Goal: Task Accomplishment & Management: Complete application form

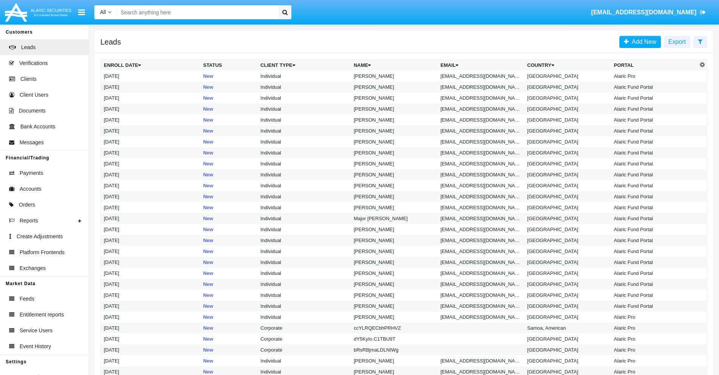
click at [700, 41] on icon at bounding box center [700, 41] width 5 height 6
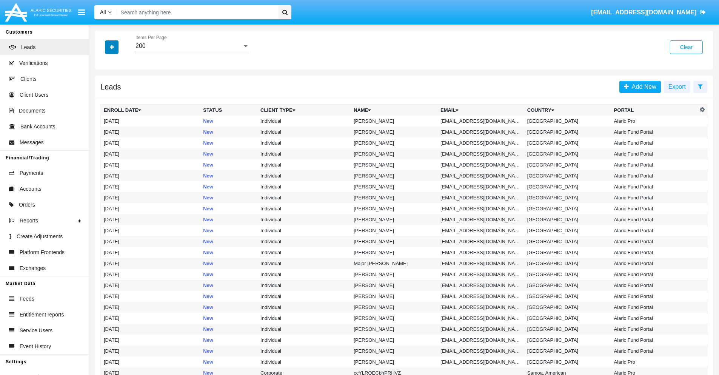
click at [112, 47] on icon "button" at bounding box center [112, 47] width 4 height 5
click at [117, 95] on span "Email" at bounding box center [117, 95] width 15 height 9
click at [104, 98] on input "Email" at bounding box center [103, 98] width 0 height 0
checkbox input "true"
click at [112, 47] on icon "button" at bounding box center [112, 47] width 4 height 5
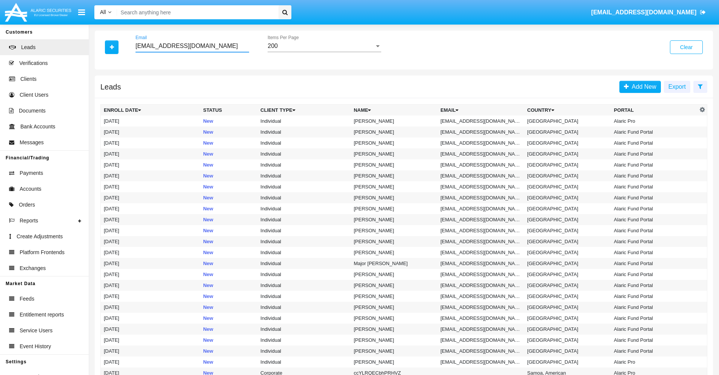
type input "[EMAIL_ADDRESS][DOMAIN_NAME]"
click at [483, 121] on td "[EMAIL_ADDRESS][DOMAIN_NAME]" at bounding box center [480, 120] width 87 height 11
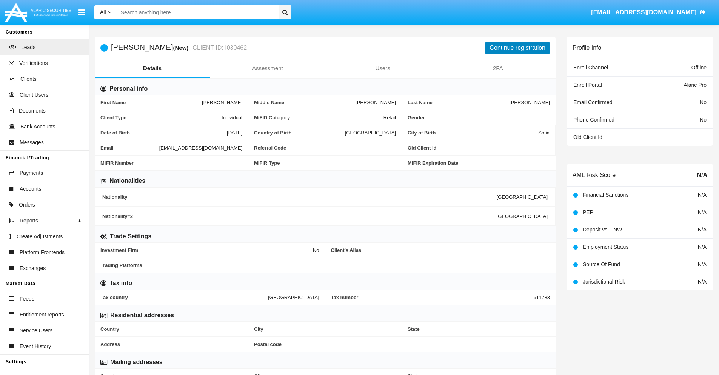
click at [517, 48] on button "Continue registration" at bounding box center [517, 48] width 65 height 12
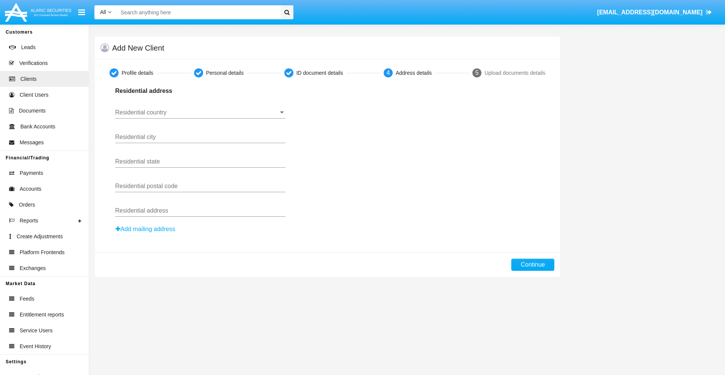
click at [200, 112] on input "Residential country" at bounding box center [200, 112] width 170 height 7
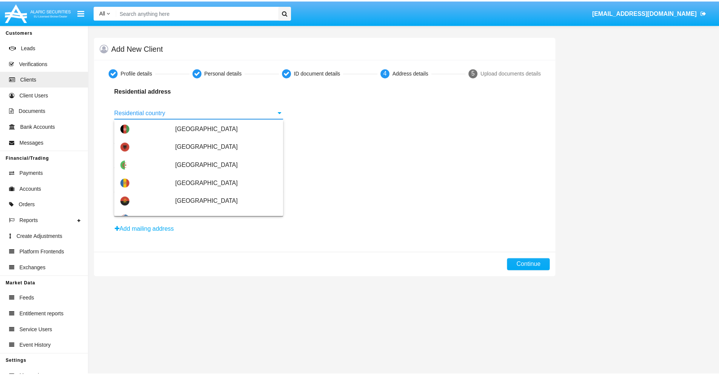
scroll to position [447, 0]
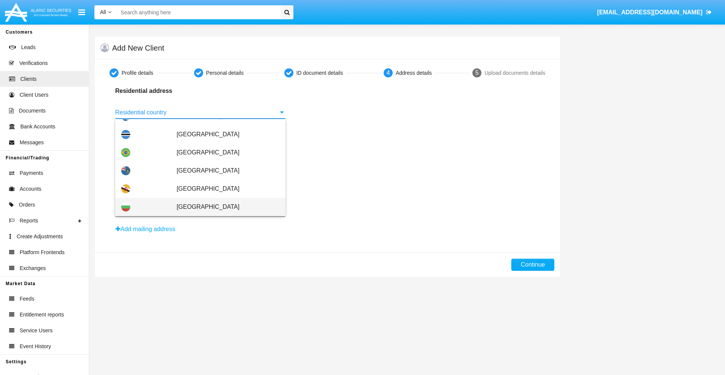
click at [224, 207] on span "[GEOGRAPHIC_DATA]" at bounding box center [228, 207] width 103 height 18
type input "[GEOGRAPHIC_DATA]"
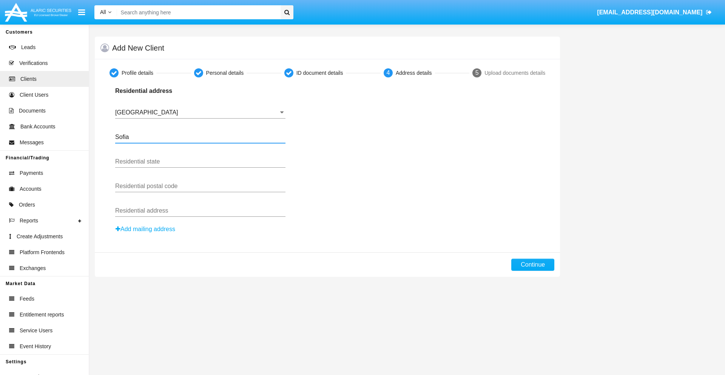
type input "Sofia"
type input "1000"
type input "Vasil Levski"
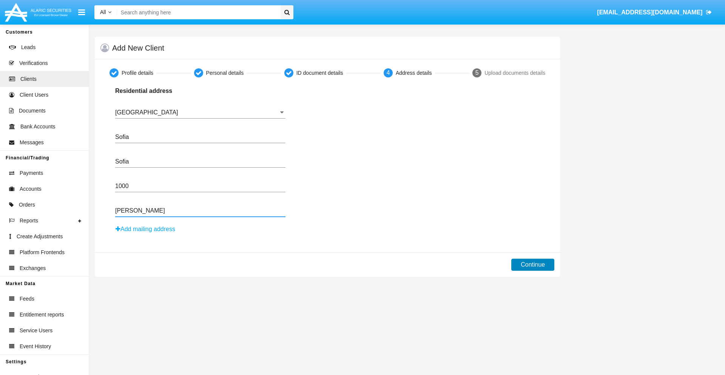
click at [532, 265] on button "Continue" at bounding box center [532, 265] width 43 height 12
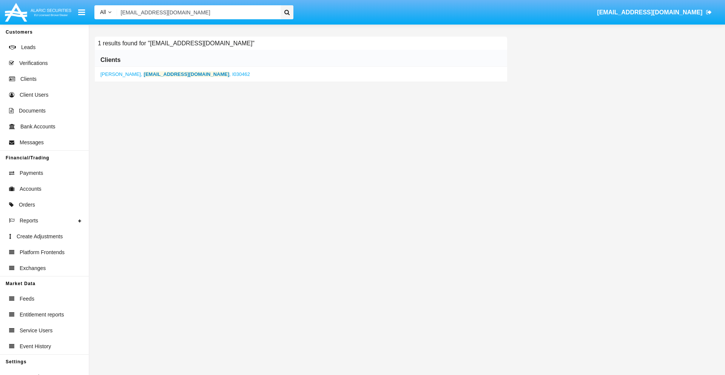
type input "hxfsjc@5wsc.x6g.jp"
click at [158, 74] on b "hxfsjc@5wsc.x6g.jp" at bounding box center [187, 74] width 86 height 6
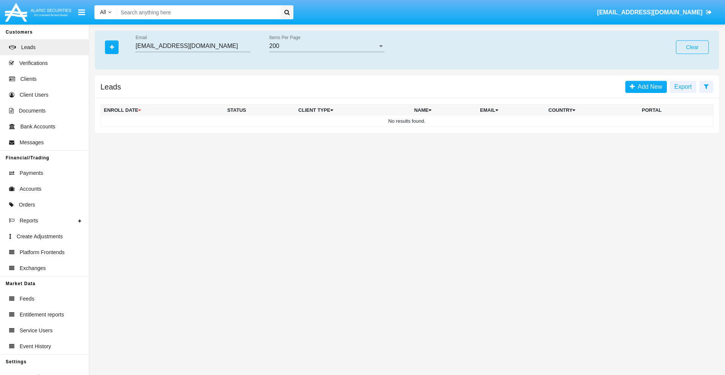
click at [692, 47] on button "Clear" at bounding box center [692, 47] width 33 height 14
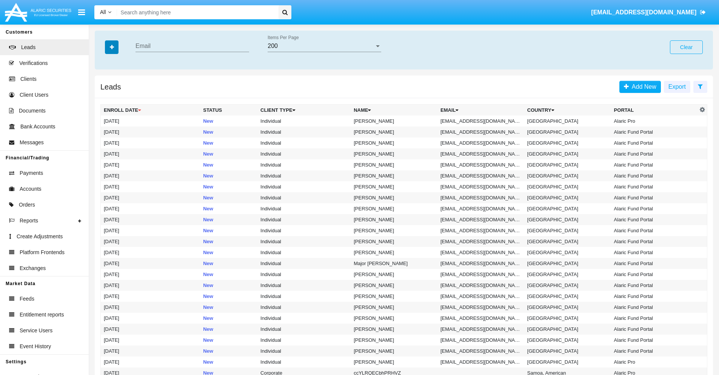
click at [112, 47] on icon "button" at bounding box center [112, 47] width 4 height 5
type input "[EMAIL_ADDRESS][DOMAIN_NAME]"
click at [483, 121] on td "[EMAIL_ADDRESS][DOMAIN_NAME]" at bounding box center [480, 120] width 87 height 11
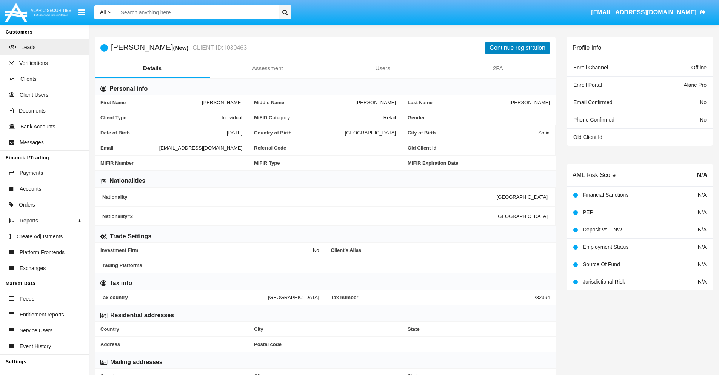
click at [517, 48] on button "Continue registration" at bounding box center [517, 48] width 65 height 12
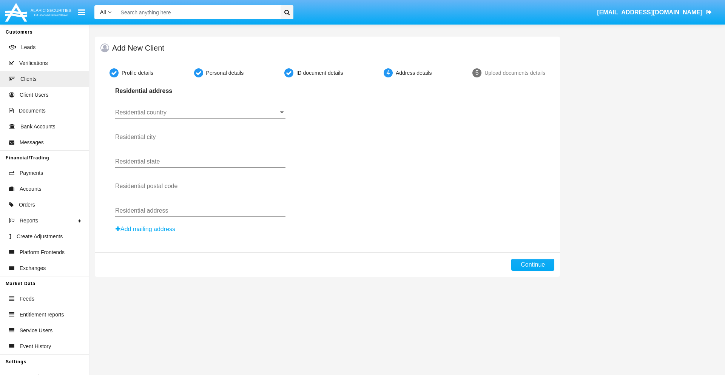
click at [146, 229] on button "Add mailing address" at bounding box center [145, 229] width 60 height 10
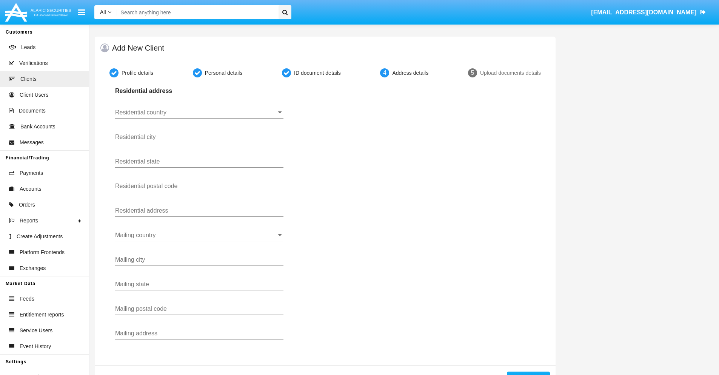
click at [199, 112] on input "Residential country" at bounding box center [199, 112] width 168 height 7
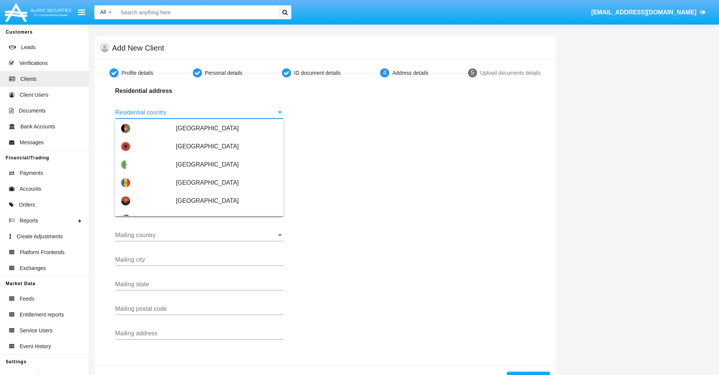
type input "[GEOGRAPHIC_DATA]"
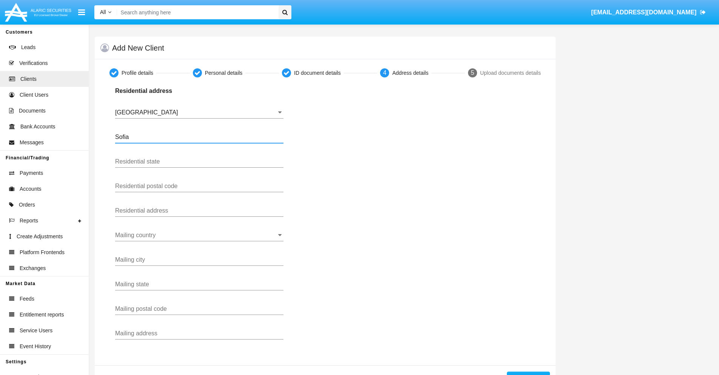
type input "Sofia"
type input "1000"
type input "[PERSON_NAME]"
click at [199, 235] on input "Mailing country" at bounding box center [199, 235] width 168 height 7
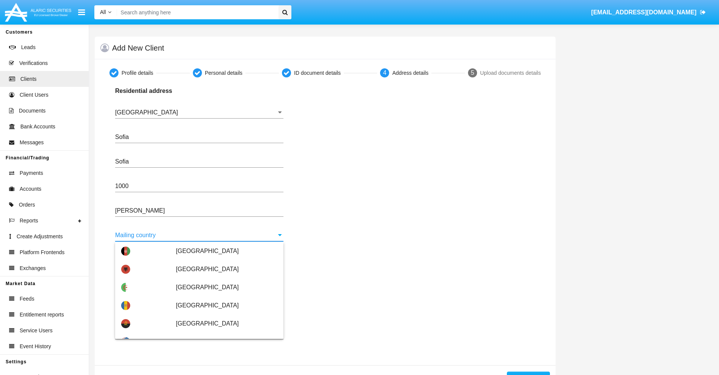
scroll to position [48, 0]
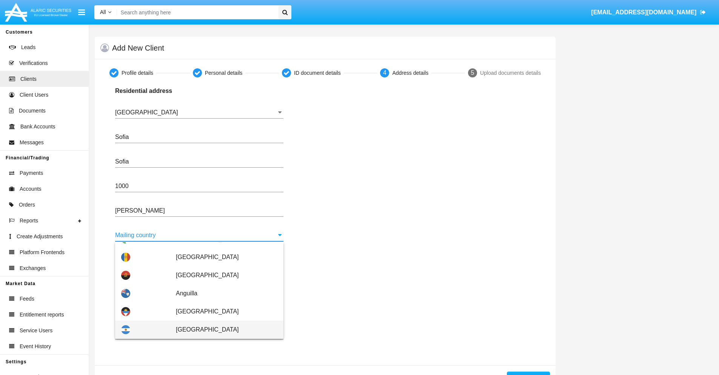
click at [223, 329] on span "[GEOGRAPHIC_DATA]" at bounding box center [227, 329] width 102 height 18
type input "[GEOGRAPHIC_DATA]"
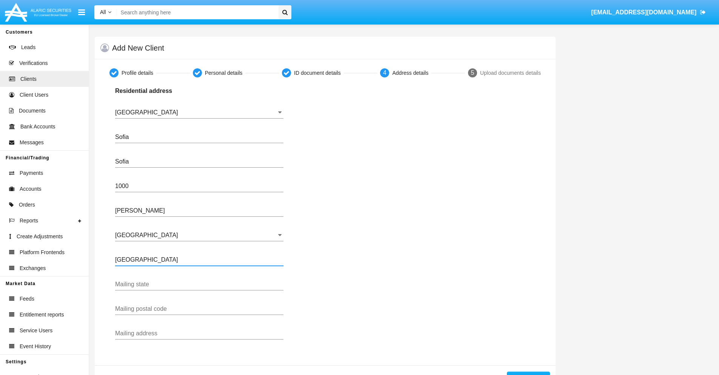
type input "Buenos Aires"
type input "7777"
type input "Test Mail Address"
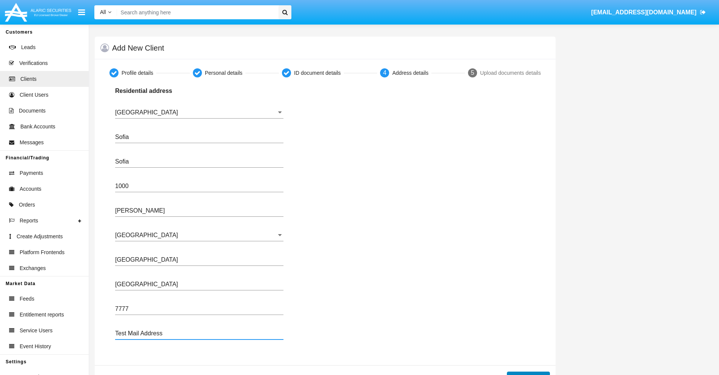
click at [528, 373] on button "Continue" at bounding box center [528, 377] width 43 height 12
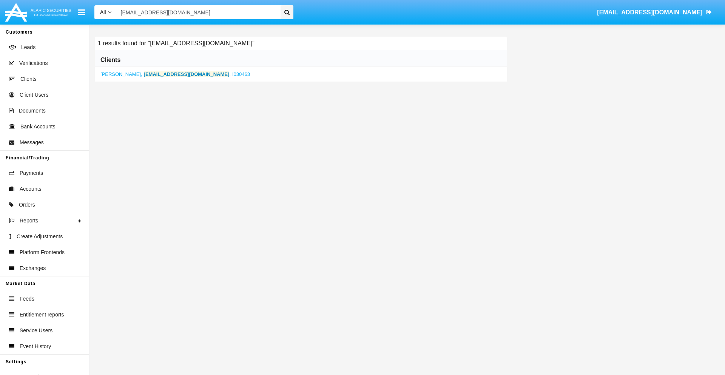
type input "gug_pjwnzd6@m8dn.tw"
click at [156, 74] on b "gug_pjwnzd6@m8dn.tw" at bounding box center [187, 74] width 86 height 6
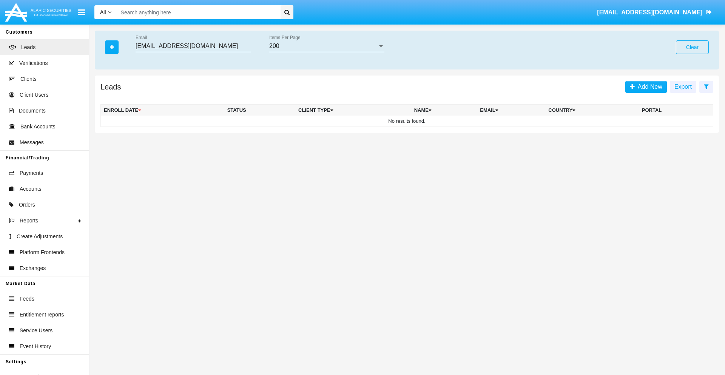
click at [692, 47] on button "Clear" at bounding box center [692, 47] width 33 height 14
click at [112, 47] on icon "button" at bounding box center [112, 47] width 4 height 5
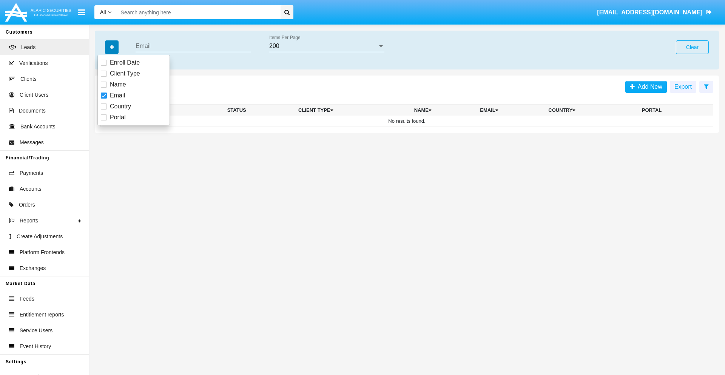
click at [112, 47] on icon "button" at bounding box center [112, 47] width 4 height 5
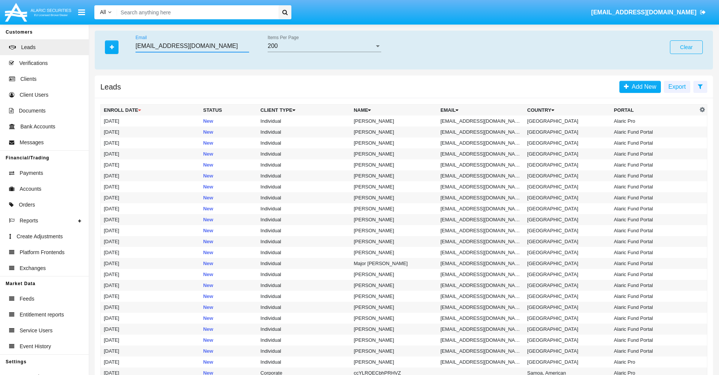
type input "ll1p1.1m@3-fluy.com"
click at [483, 121] on td "ll1p1.1m@3-fluy.com" at bounding box center [480, 120] width 87 height 11
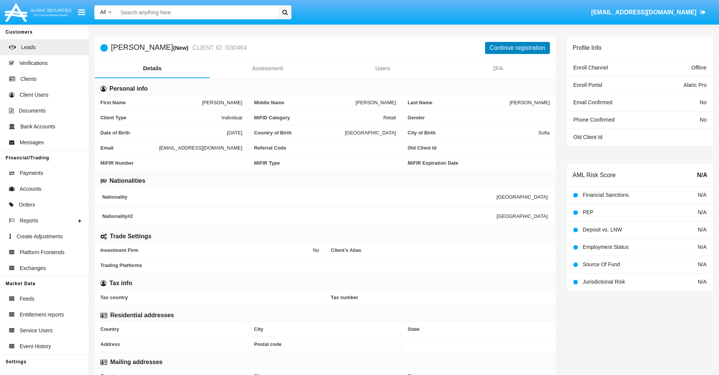
click at [517, 48] on button "Continue registration" at bounding box center [517, 48] width 65 height 12
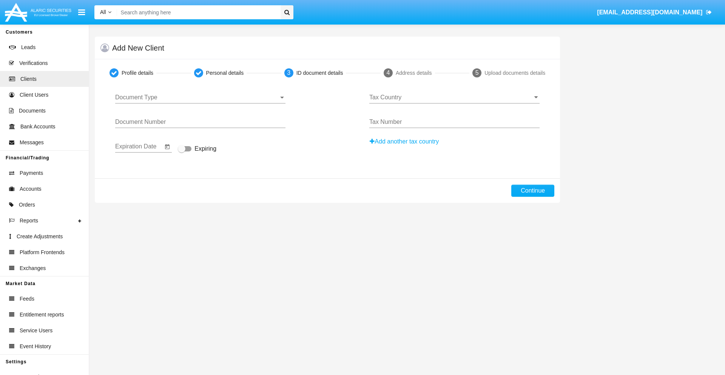
click at [200, 97] on span "Document Type" at bounding box center [196, 97] width 163 height 7
click at [200, 103] on span "Passport" at bounding box center [200, 103] width 170 height 18
type input "leoTeCdzHKhLVRq"
click at [197, 149] on span "Expiring" at bounding box center [205, 148] width 22 height 9
click at [182, 151] on input "Expiring" at bounding box center [181, 151] width 0 height 0
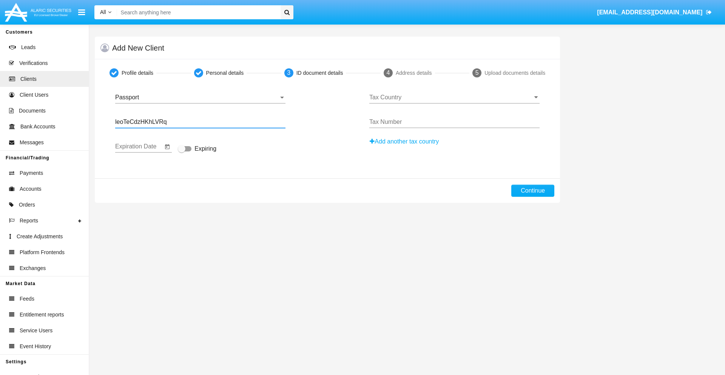
checkbox input "true"
click at [454, 97] on input "Tax Country" at bounding box center [454, 97] width 170 height 7
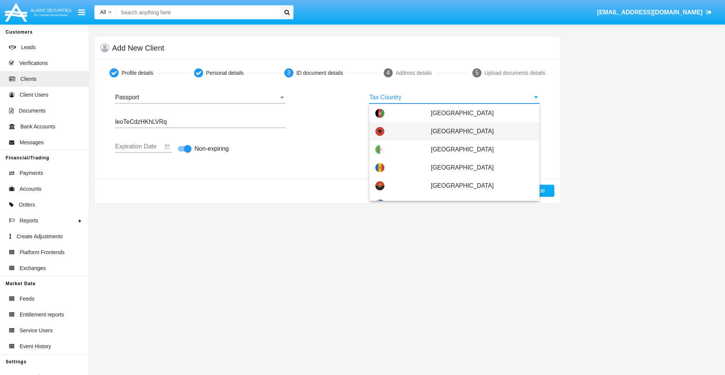
click at [478, 131] on span "Albania" at bounding box center [482, 131] width 103 height 18
type input "Albania"
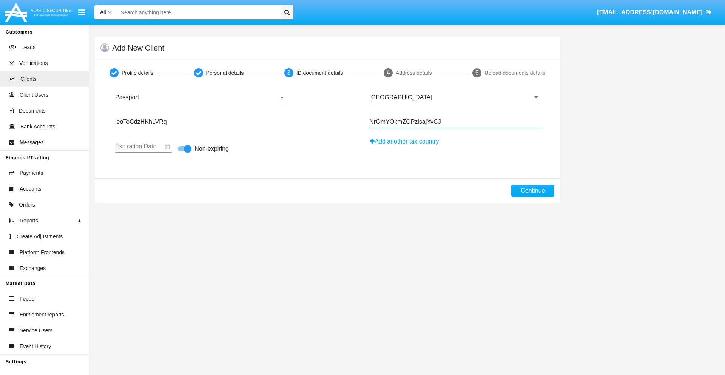
type input "NrGmYOkmZOPzisajYvCJ"
click at [532, 191] on button "Continue" at bounding box center [532, 191] width 43 height 12
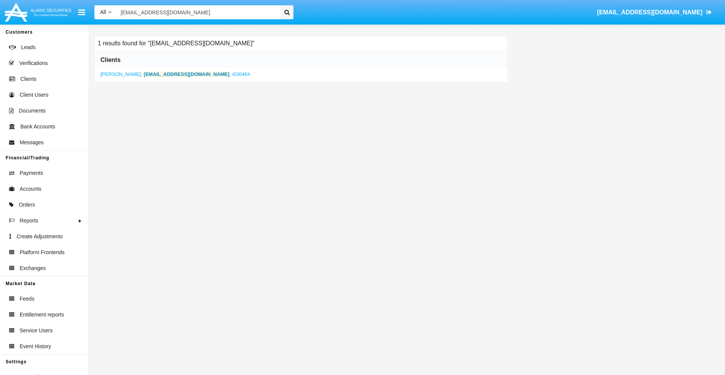
type input "ll1p1.1m@3-fluy.com"
click at [163, 74] on b "ll1p1.1m@3-fluy.com" at bounding box center [187, 74] width 86 height 6
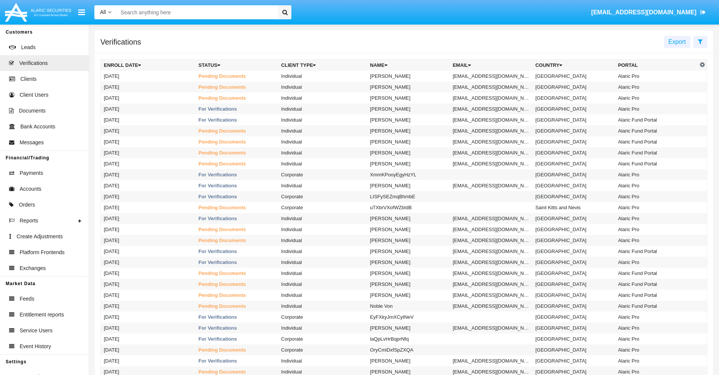
click at [700, 41] on icon at bounding box center [700, 41] width 5 height 6
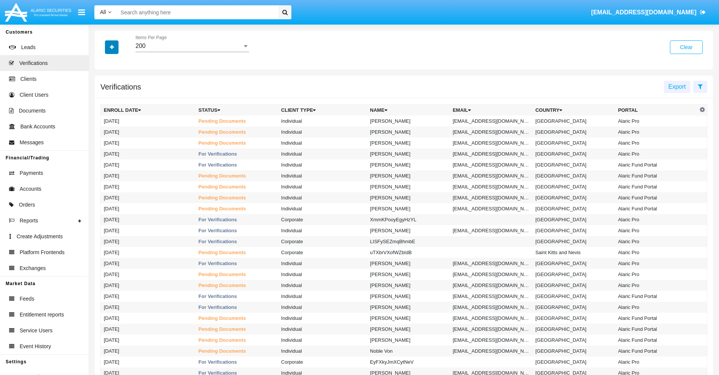
click at [112, 47] on icon "button" at bounding box center [112, 47] width 4 height 5
click at [117, 106] on span "Email" at bounding box center [117, 106] width 15 height 9
click at [104, 109] on input "Email" at bounding box center [103, 109] width 0 height 0
checkbox input "true"
click at [112, 47] on icon "button" at bounding box center [112, 47] width 4 height 5
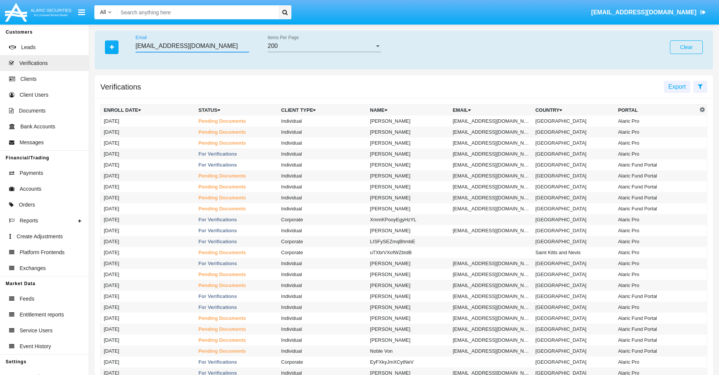
type input "[EMAIL_ADDRESS][DOMAIN_NAME]"
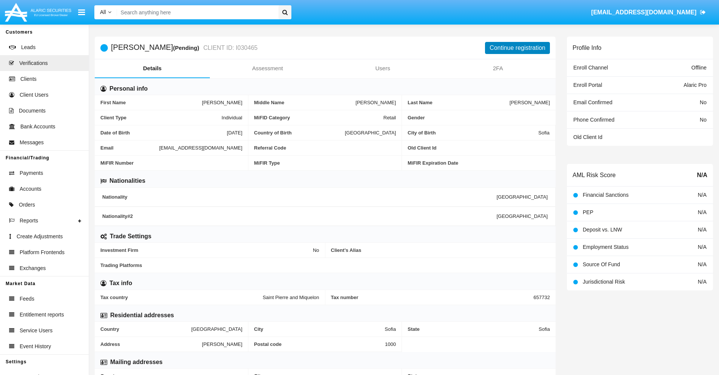
click at [517, 48] on button "Continue registration" at bounding box center [517, 48] width 65 height 12
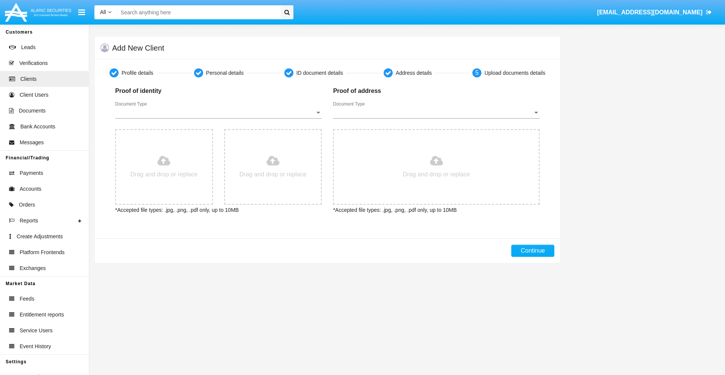
click at [218, 112] on span "Document Type" at bounding box center [215, 112] width 200 height 7
click at [218, 118] on span "Passport" at bounding box center [218, 118] width 206 height 18
type input "C:\fakepath\passport.png"
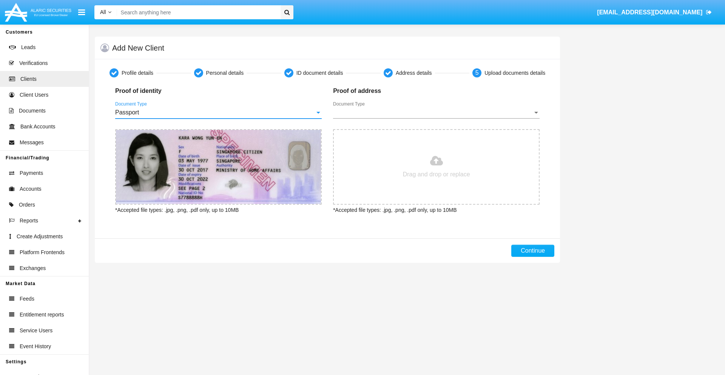
click at [436, 112] on span "Document Type" at bounding box center [433, 112] width 200 height 7
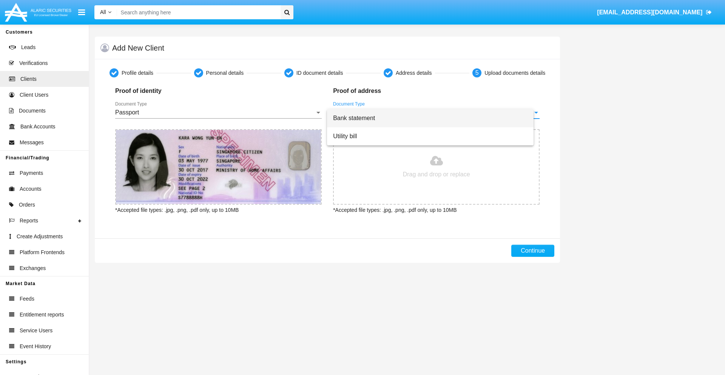
click at [436, 118] on span "Bank statement" at bounding box center [430, 118] width 194 height 18
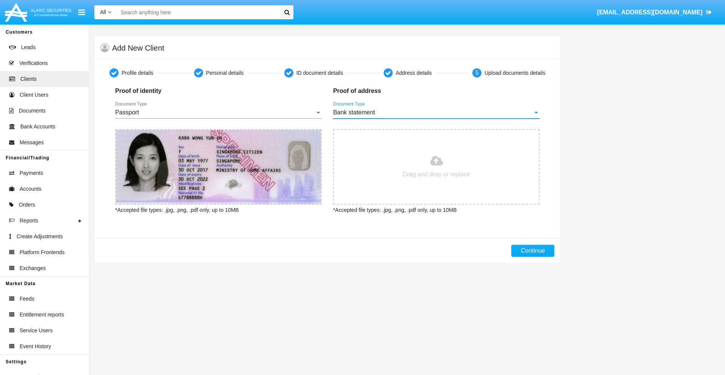
type input "C:\fakepath\bank-statement.png"
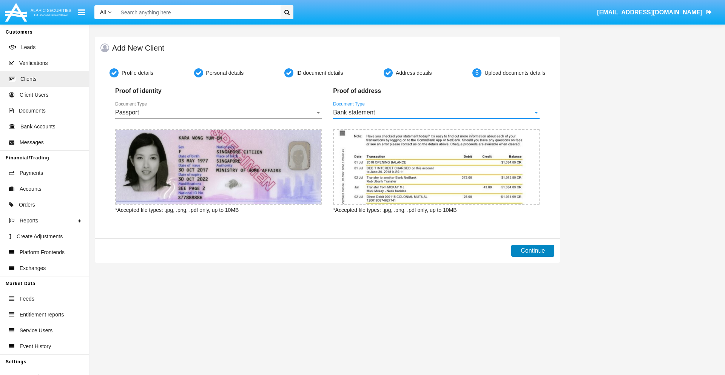
click at [532, 251] on button "Continue" at bounding box center [532, 251] width 43 height 12
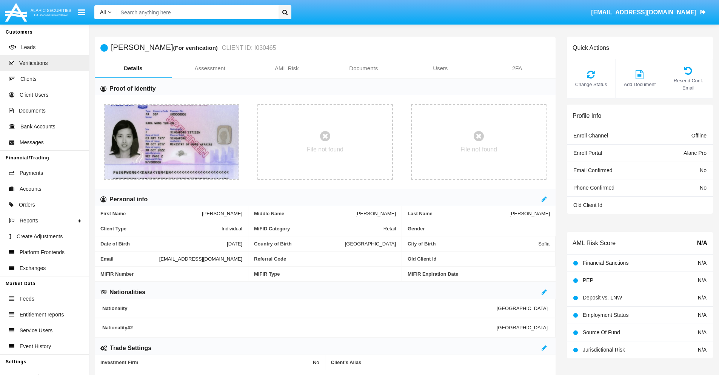
click at [363, 68] on link "Documents" at bounding box center [363, 68] width 77 height 18
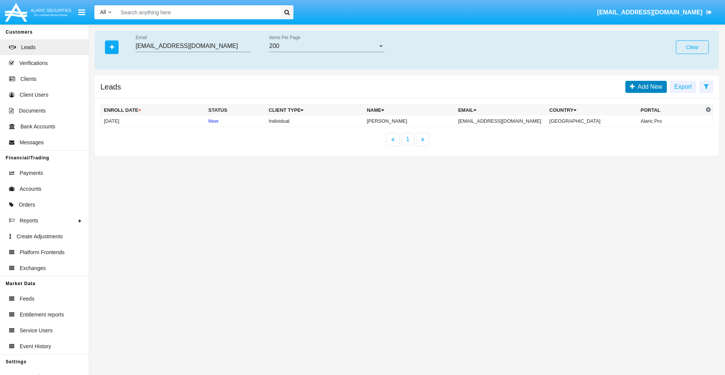
click at [648, 86] on span "Add New" at bounding box center [648, 86] width 28 height 6
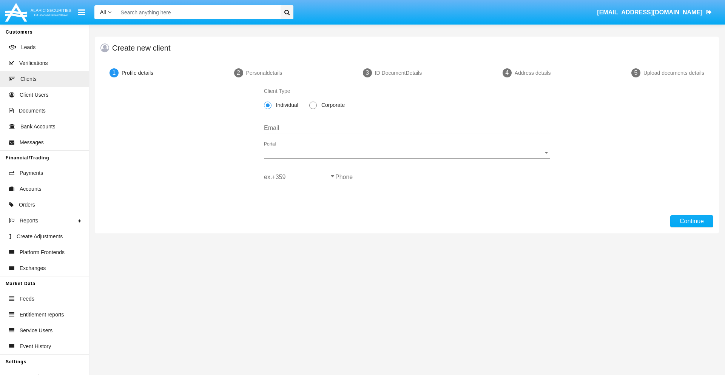
click at [285, 105] on span "Individual" at bounding box center [285, 105] width 29 height 8
click at [268, 109] on input "Individual" at bounding box center [267, 109] width 0 height 0
type input "[EMAIL_ADDRESS][DOMAIN_NAME]"
click at [406, 152] on span "Portal" at bounding box center [403, 152] width 279 height 7
click at [404, 158] on span "Alaric Pro" at bounding box center [407, 158] width 286 height 18
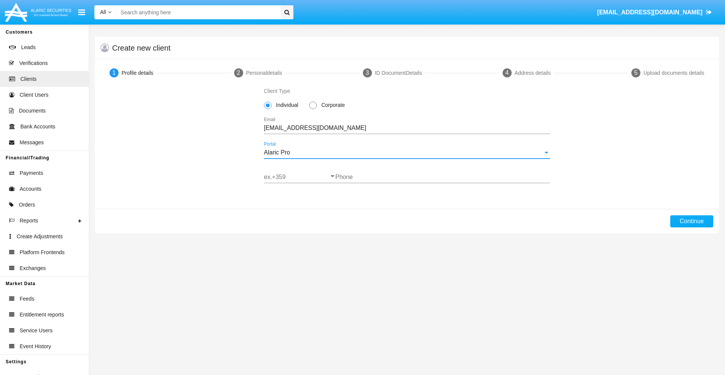
click at [299, 177] on input "ex.+359" at bounding box center [299, 177] width 71 height 7
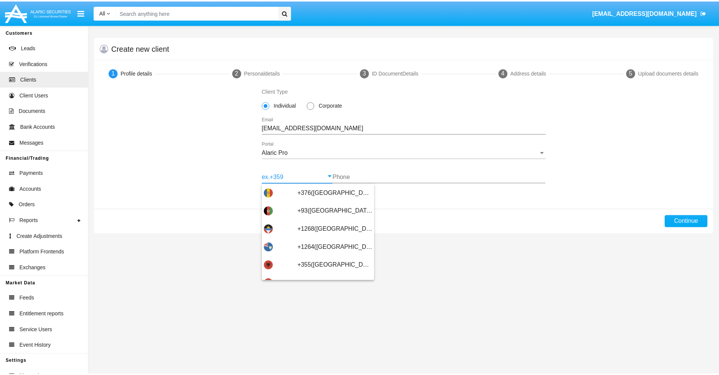
scroll to position [248, 0]
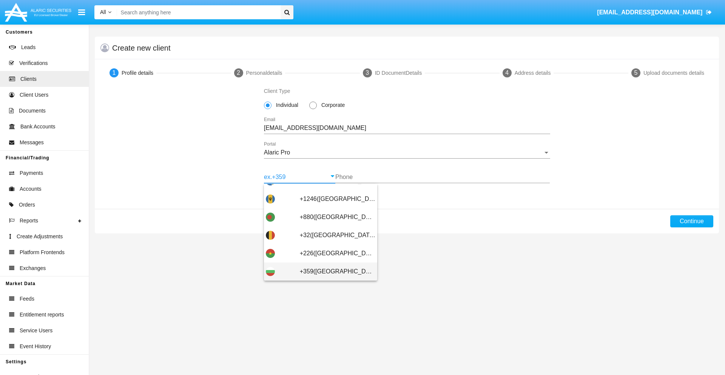
click at [331, 271] on span "+359([GEOGRAPHIC_DATA])" at bounding box center [337, 271] width 75 height 18
type input "+359([GEOGRAPHIC_DATA])"
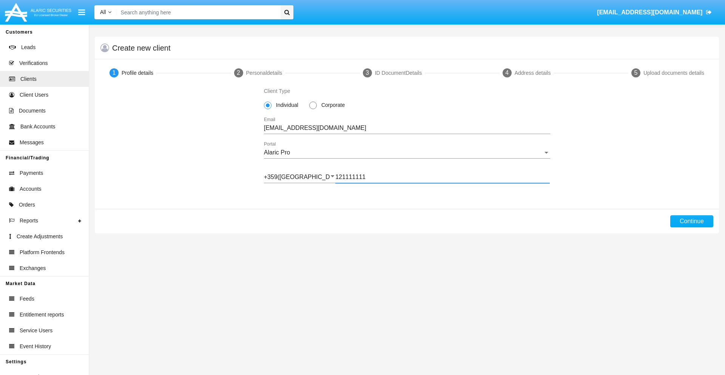
type input "121111111"
click at [691, 221] on button "Continue" at bounding box center [691, 221] width 43 height 12
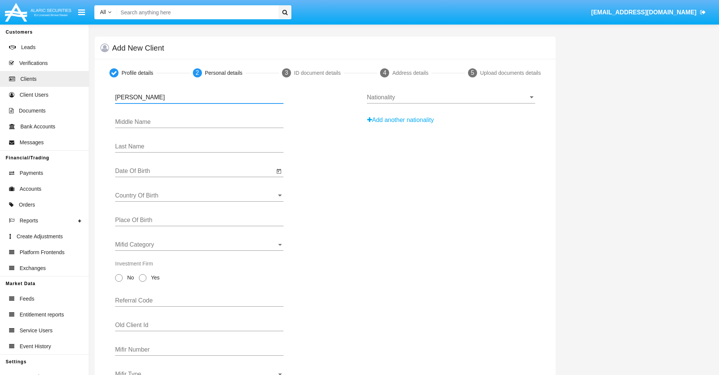
type input "[PERSON_NAME]"
click at [195, 171] on input "Date Of Birth" at bounding box center [194, 171] width 159 height 7
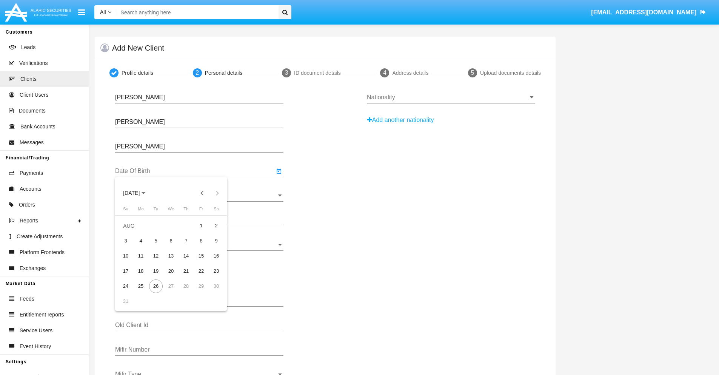
click at [138, 193] on span "[DATE]" at bounding box center [131, 193] width 17 height 6
click at [202, 193] on button "Previous 20 years" at bounding box center [202, 192] width 15 height 15
click at [184, 292] on div "2000" at bounding box center [184, 292] width 24 height 14
click at [131, 231] on div "JAN" at bounding box center [132, 232] width 24 height 14
click at [216, 225] on div "1" at bounding box center [216, 226] width 14 height 14
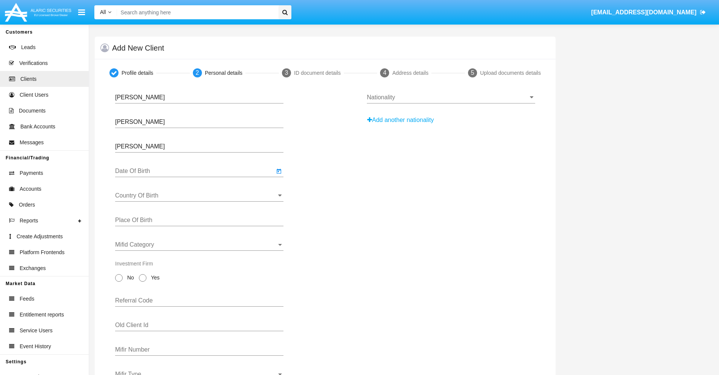
type input "[DATE]"
click at [199, 195] on input "Country Of Birth" at bounding box center [199, 195] width 168 height 7
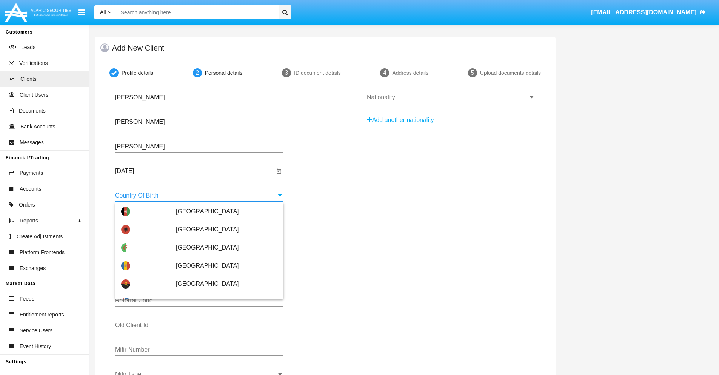
scroll to position [3363, 0]
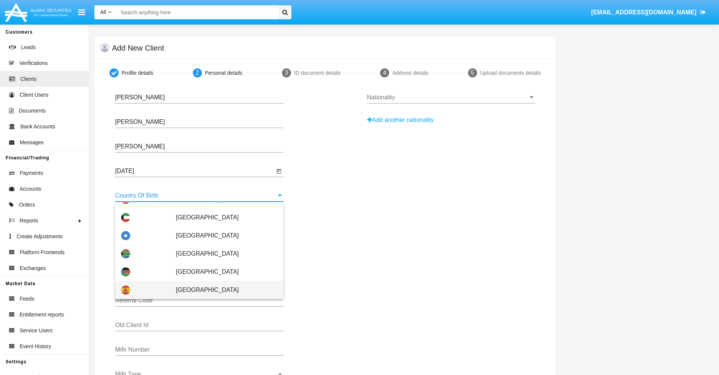
click at [223, 290] on span "[GEOGRAPHIC_DATA]" at bounding box center [227, 290] width 102 height 18
type input "[GEOGRAPHIC_DATA]"
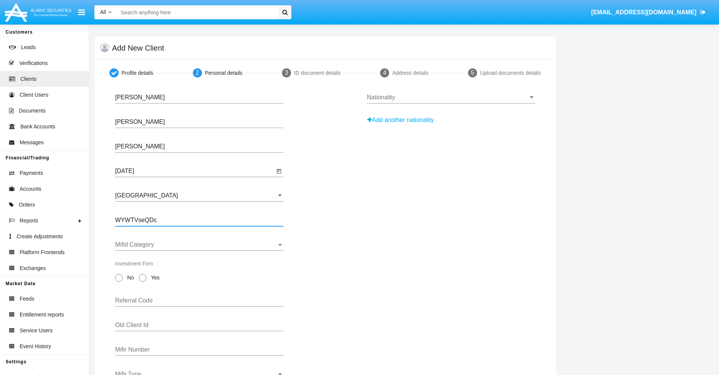
type input "WYWTVseQDc"
click at [199, 245] on span "Mifid Category" at bounding box center [196, 244] width 162 height 7
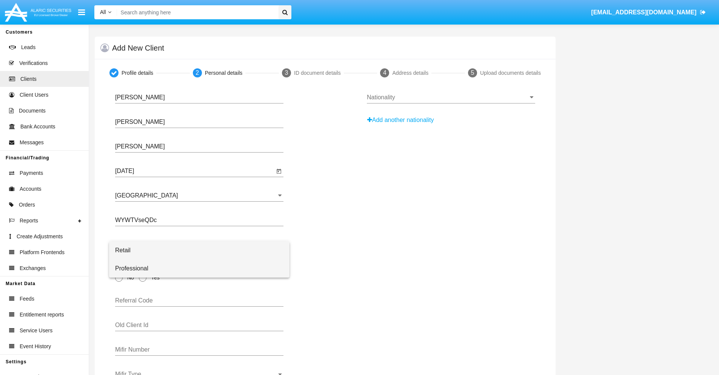
click at [199, 268] on span "Professional" at bounding box center [199, 268] width 168 height 18
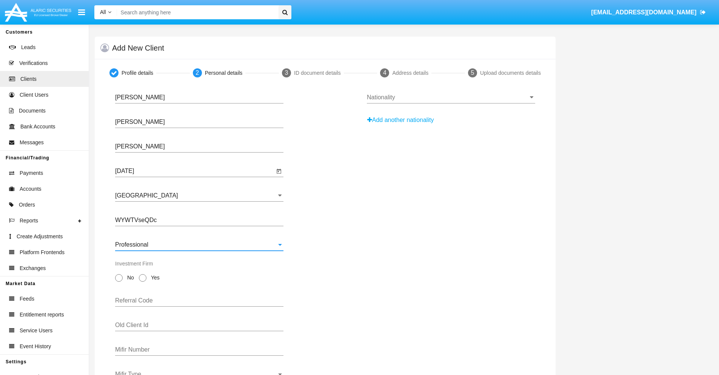
click at [129, 277] on span "No" at bounding box center [129, 278] width 13 height 8
click at [119, 282] on input "No" at bounding box center [118, 282] width 0 height 0
radio input "true"
type input "ffvkCOdVCk"
type input "pbABEiztce"
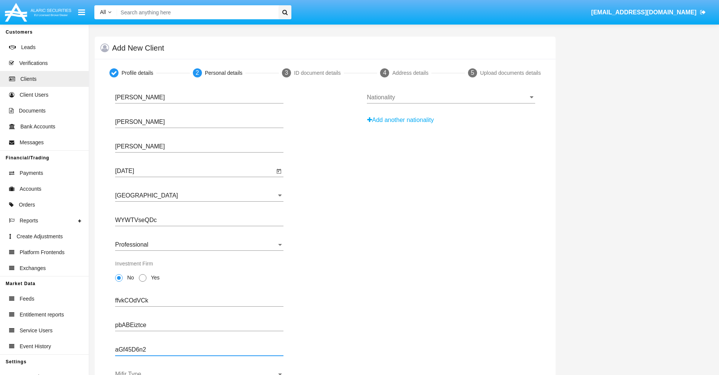
type input "aGf45D6n2"
click at [199, 372] on span "Mifir Type" at bounding box center [196, 374] width 162 height 7
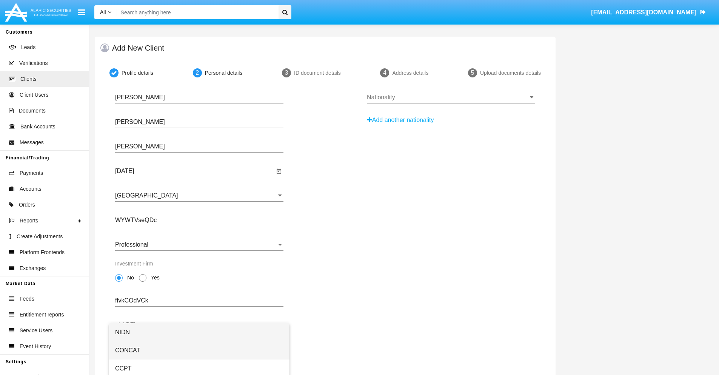
click at [199, 350] on span "CONCAT" at bounding box center [199, 350] width 168 height 18
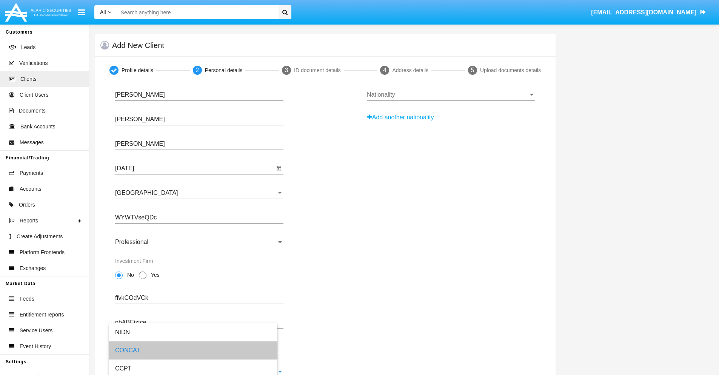
scroll to position [27, 0]
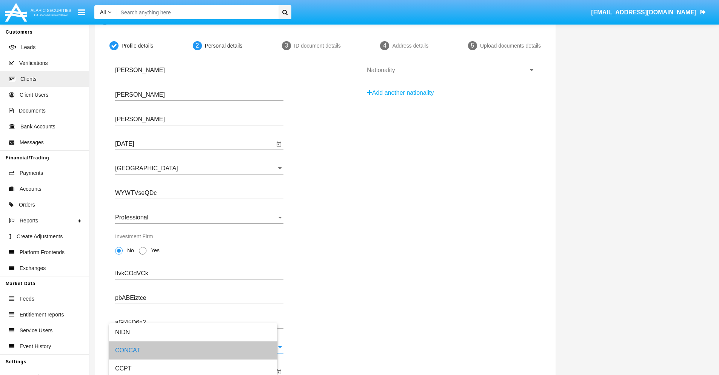
click at [195, 371] on input "Mifir Expiration Date" at bounding box center [194, 371] width 159 height 7
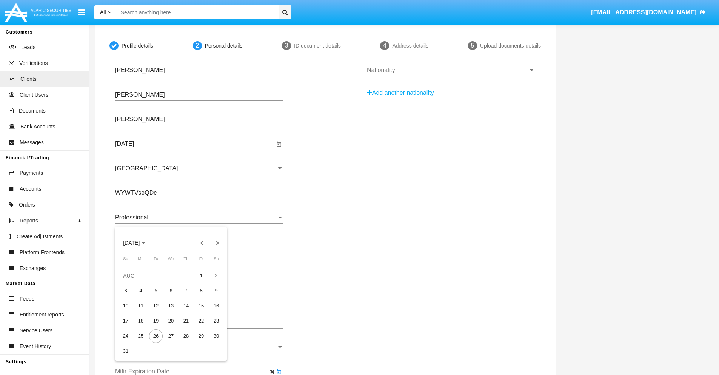
click at [138, 243] on span "[DATE]" at bounding box center [131, 243] width 17 height 6
click at [184, 311] on div "2030" at bounding box center [184, 312] width 24 height 14
click at [131, 281] on div "JAN" at bounding box center [132, 281] width 24 height 14
click at [156, 290] on div "1" at bounding box center [156, 291] width 14 height 14
type input "[DATE]"
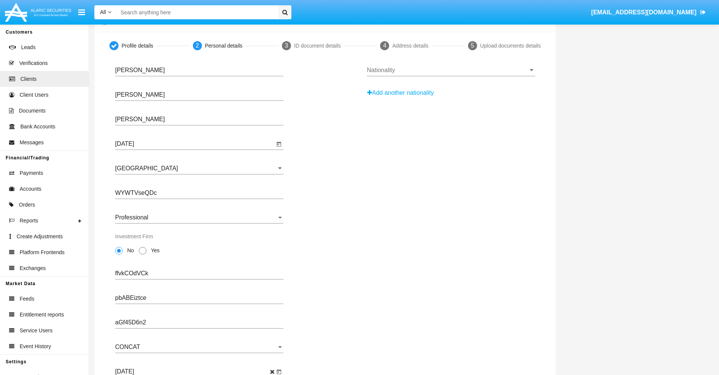
scroll to position [0, 0]
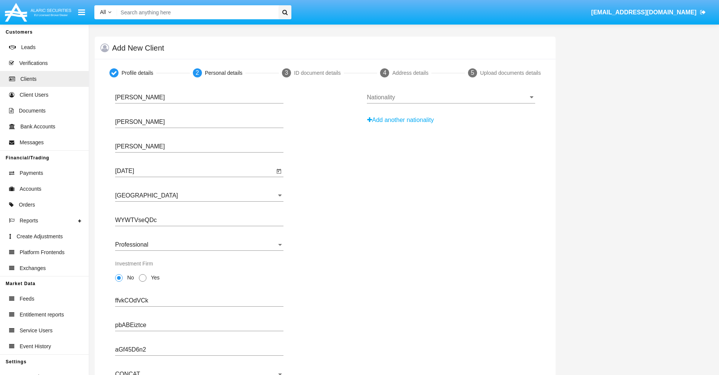
click at [451, 97] on input "Nationality" at bounding box center [451, 97] width 168 height 7
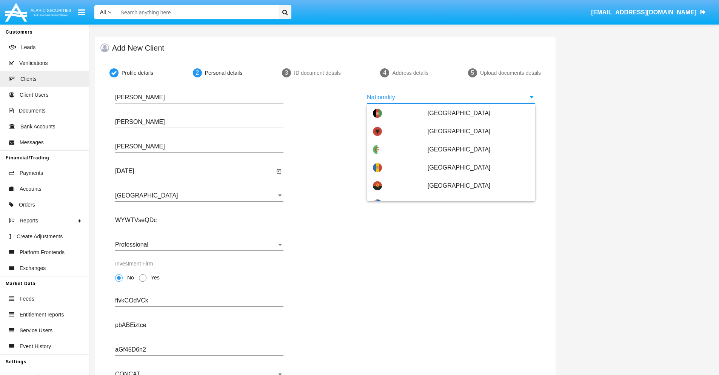
type input "[GEOGRAPHIC_DATA]"
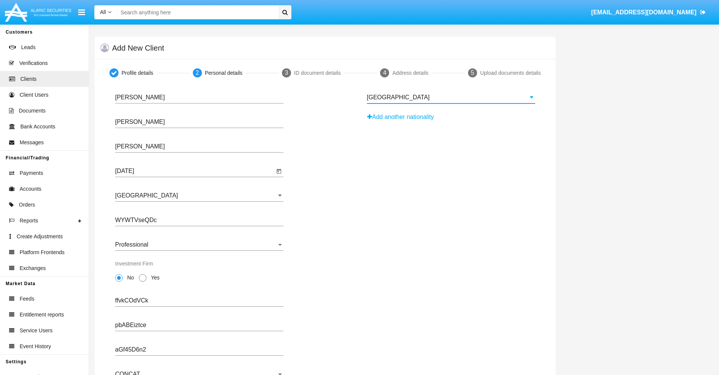
click at [403, 117] on button "Add another nationality" at bounding box center [403, 117] width 72 height 12
click at [451, 122] on input "Nationality #1" at bounding box center [451, 121] width 168 height 7
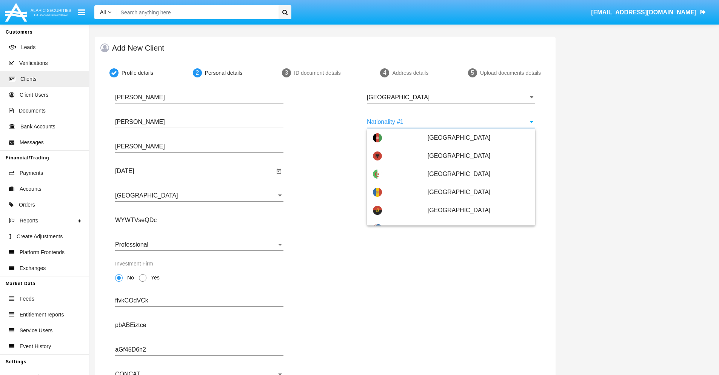
scroll to position [3363, 0]
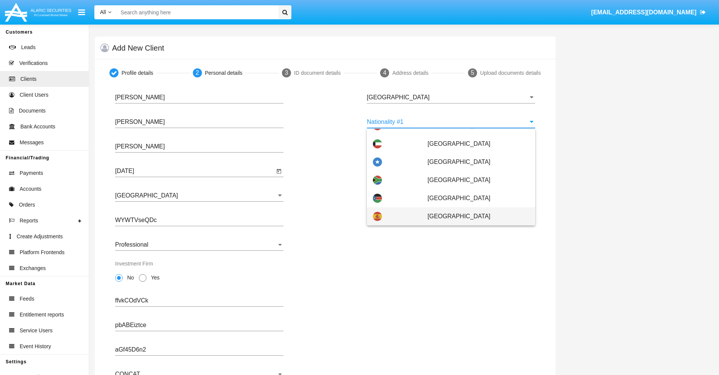
click at [474, 216] on span "[GEOGRAPHIC_DATA]" at bounding box center [479, 216] width 102 height 18
type input "[GEOGRAPHIC_DATA]"
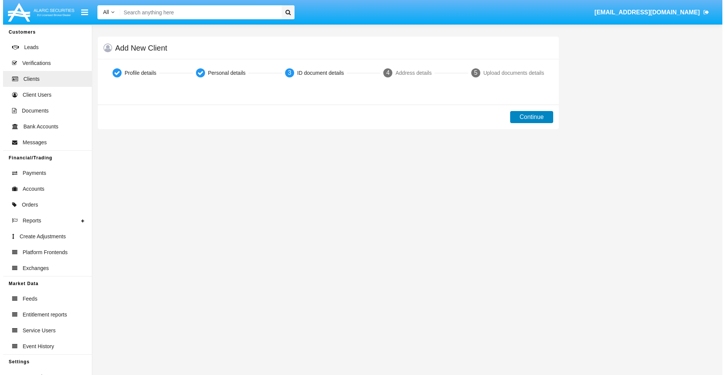
scroll to position [0, 0]
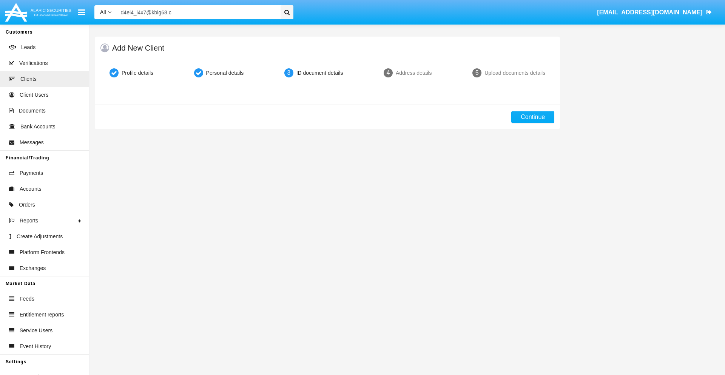
type input "[EMAIL_ADDRESS][DOMAIN_NAME]"
